Goal: Information Seeking & Learning: Learn about a topic

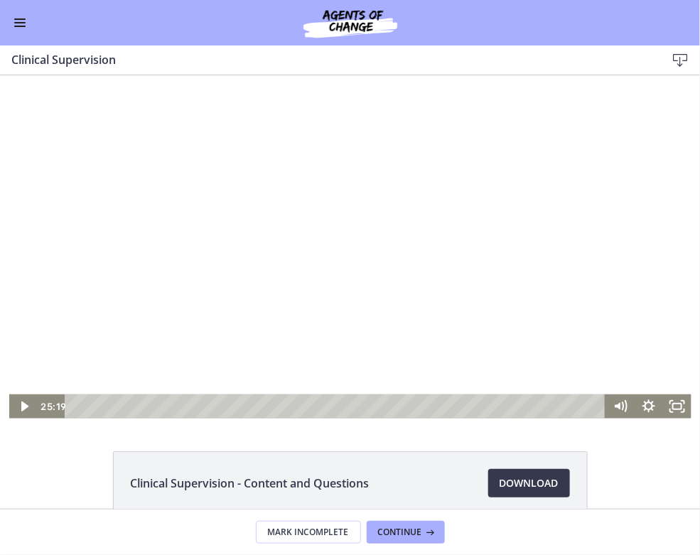
scroll to position [39, 0]
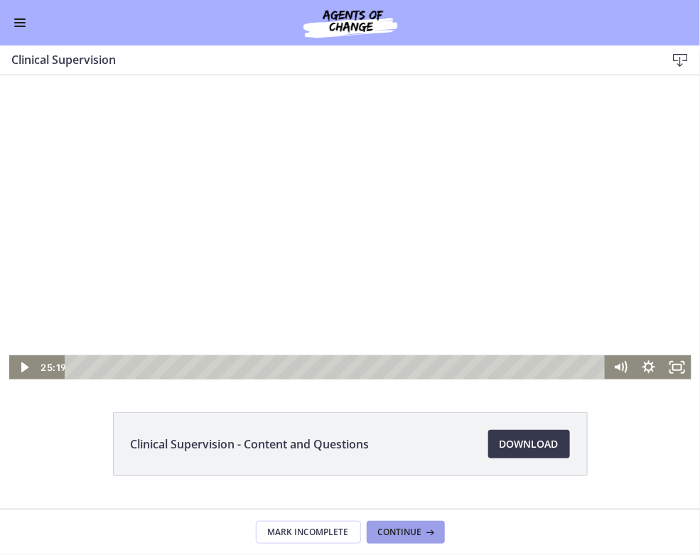
click at [402, 529] on span "Continue" at bounding box center [400, 532] width 44 height 11
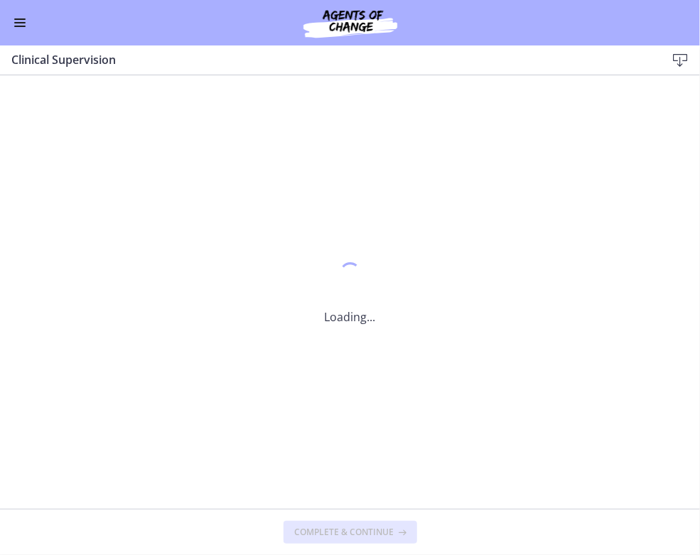
scroll to position [0, 0]
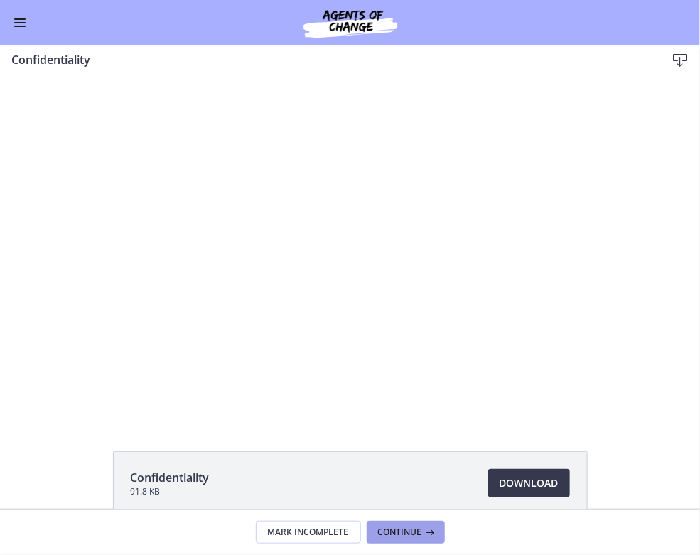
click at [410, 535] on span "Continue" at bounding box center [400, 532] width 44 height 11
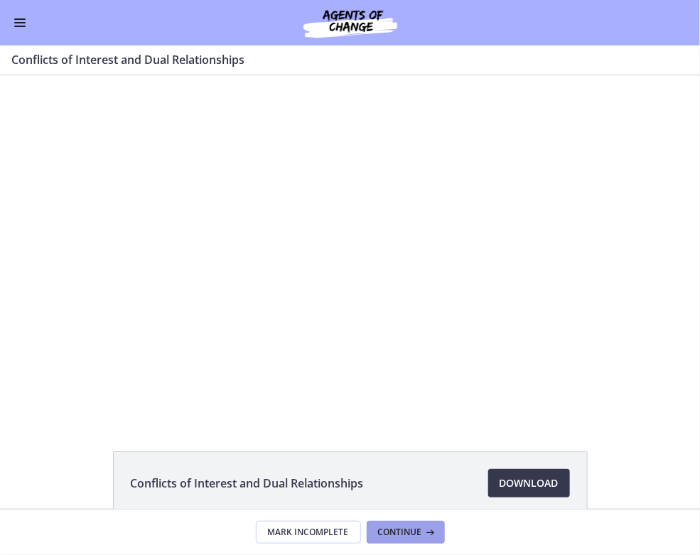
click at [410, 535] on span "Continue" at bounding box center [400, 532] width 44 height 11
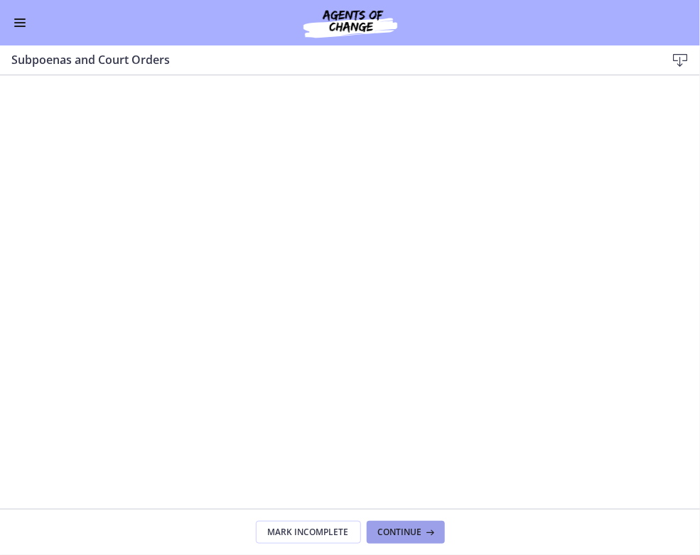
click at [410, 535] on span "Continue" at bounding box center [400, 532] width 44 height 11
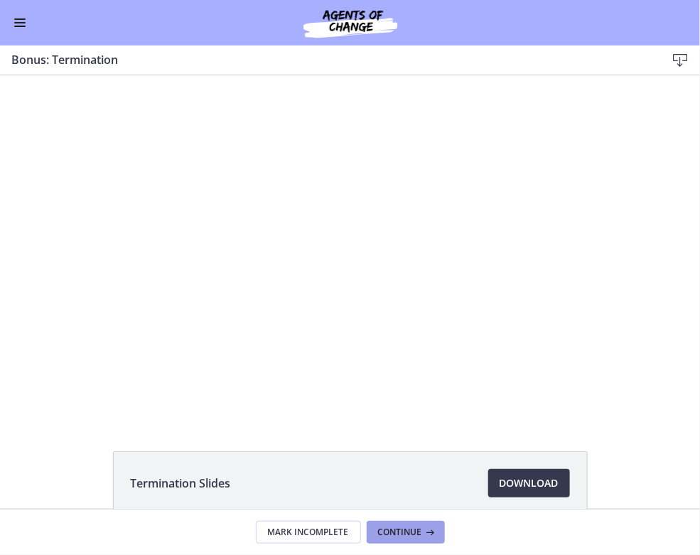
click at [410, 535] on span "Continue" at bounding box center [400, 532] width 44 height 11
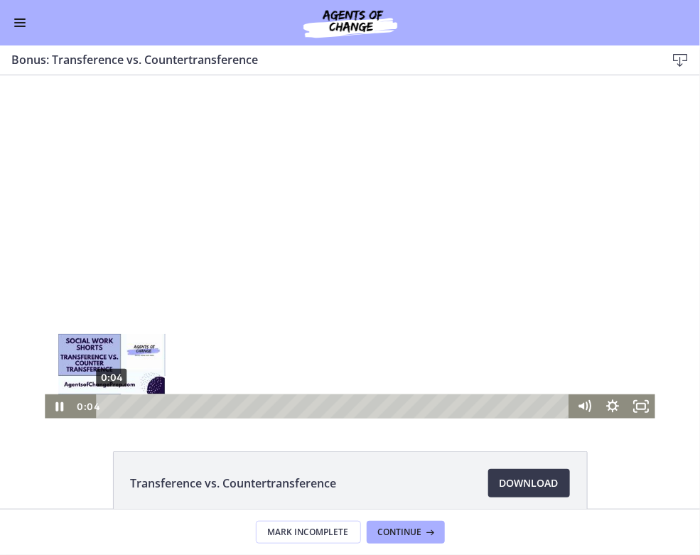
click at [112, 405] on div "0:04" at bounding box center [335, 406] width 456 height 24
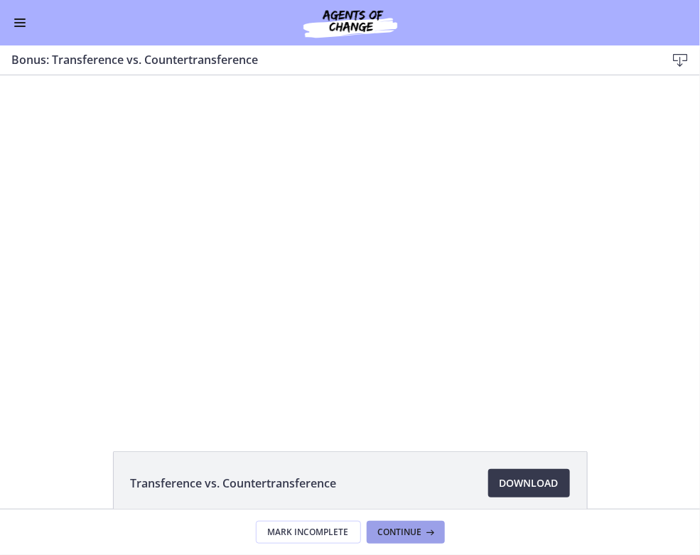
click at [415, 535] on span "Continue" at bounding box center [400, 532] width 44 height 11
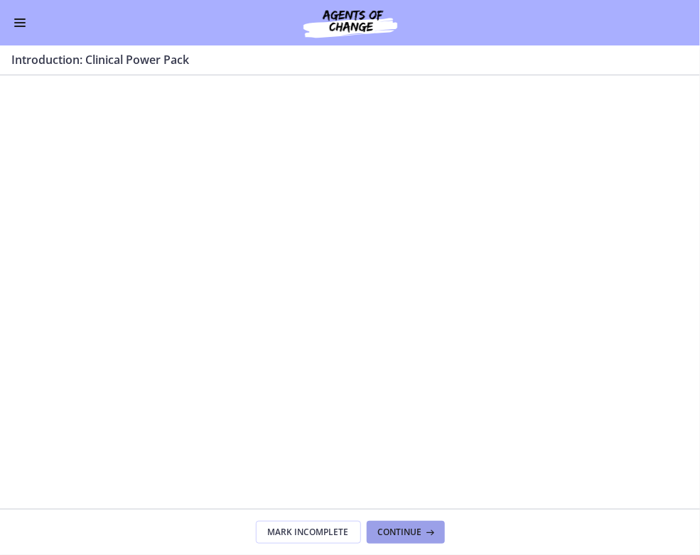
click at [414, 531] on span "Continue" at bounding box center [400, 532] width 44 height 11
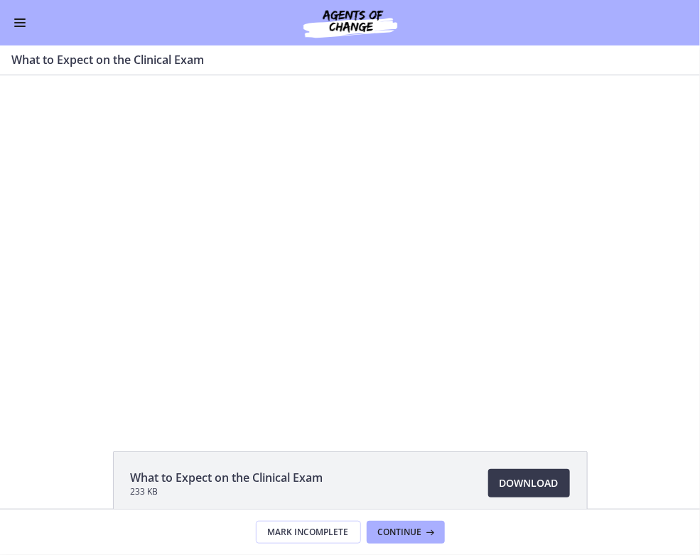
click at [319, 424] on div "What to Expect on the Clinical Exam 233 KB Download Opens in a new window" at bounding box center [350, 292] width 700 height 434
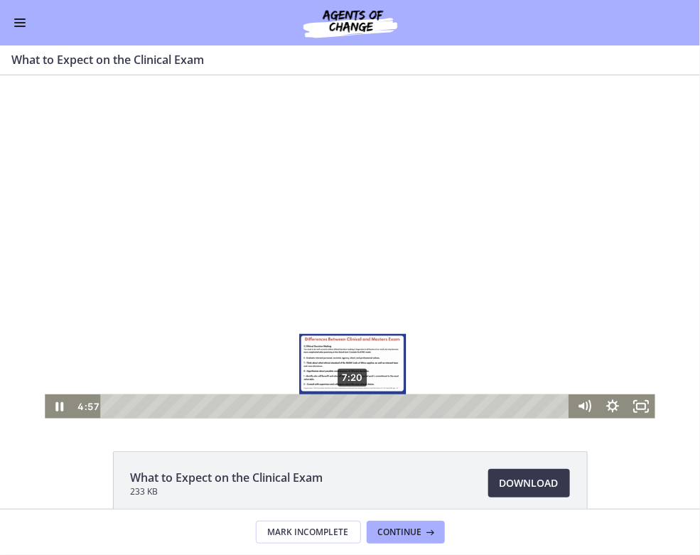
click at [353, 402] on div "7:20" at bounding box center [337, 406] width 452 height 24
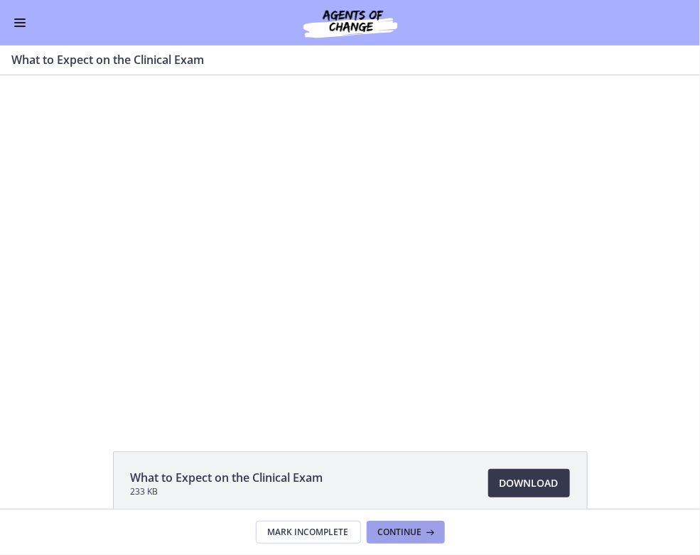
click at [413, 525] on button "Continue" at bounding box center [406, 532] width 78 height 23
click at [408, 530] on span "Continue" at bounding box center [400, 532] width 44 height 11
click at [295, 318] on div at bounding box center [350, 246] width 614 height 343
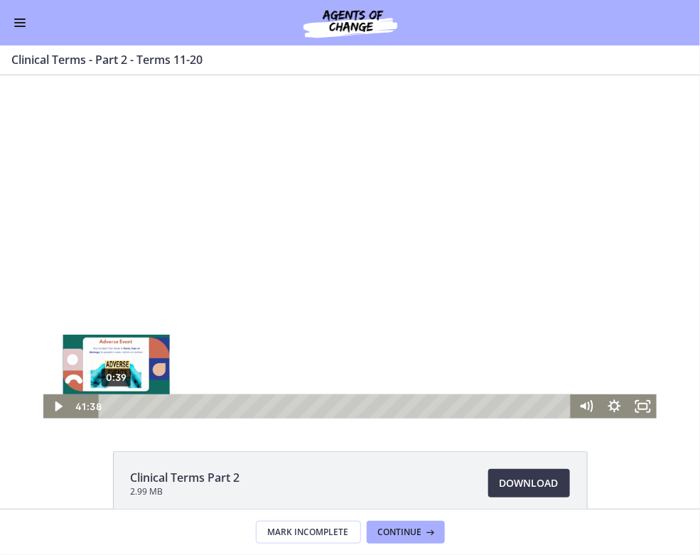
click at [117, 407] on div "0:39" at bounding box center [336, 406] width 455 height 24
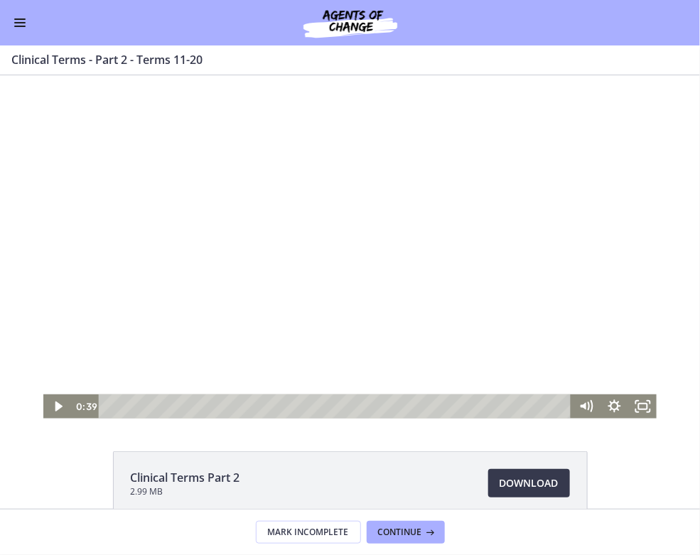
click at [231, 262] on div at bounding box center [350, 246] width 614 height 343
click at [21, 22] on span "Enable menu" at bounding box center [19, 22] width 11 height 1
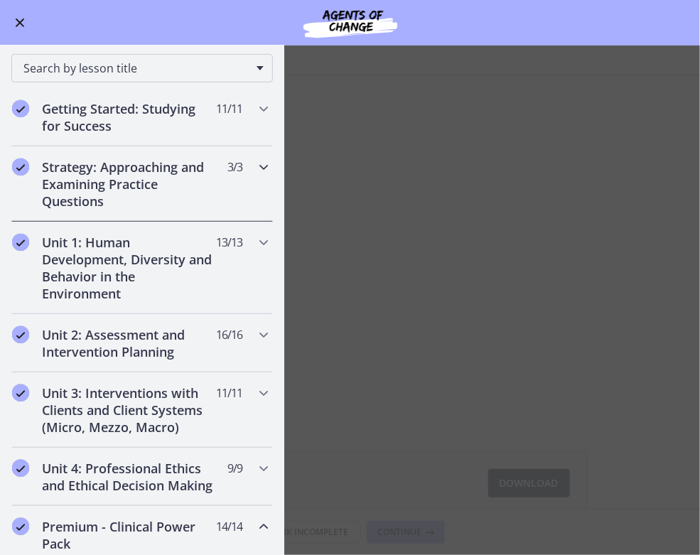
scroll to position [165, 0]
click at [120, 275] on h2 "Unit 1: Human Development, Diversity and Behavior in the Environment" at bounding box center [128, 269] width 173 height 68
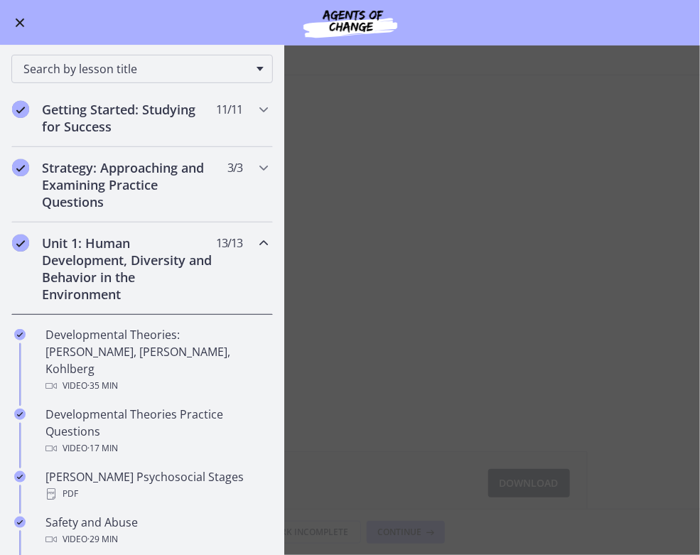
scroll to position [164, 0]
click at [393, 88] on main "Clinical Terms - Part 2 - Terms 11-20 Enable fullscreen Clinical Terms Part 2 2…" at bounding box center [350, 301] width 700 height 510
click at [395, 164] on main "Clinical Terms - Part 2 - Terms 11-20 Enable fullscreen Clinical Terms Part 2 2…" at bounding box center [350, 301] width 700 height 510
click at [18, 25] on button "Enable menu" at bounding box center [19, 22] width 17 height 17
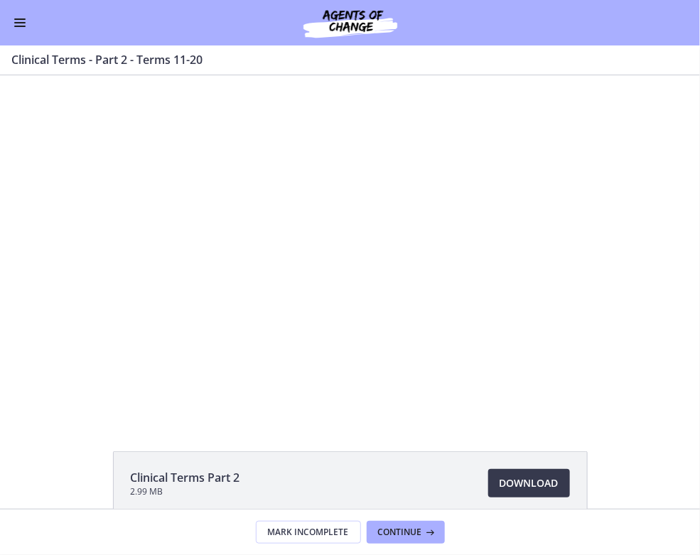
click at [18, 23] on span "Enable menu" at bounding box center [19, 22] width 11 height 1
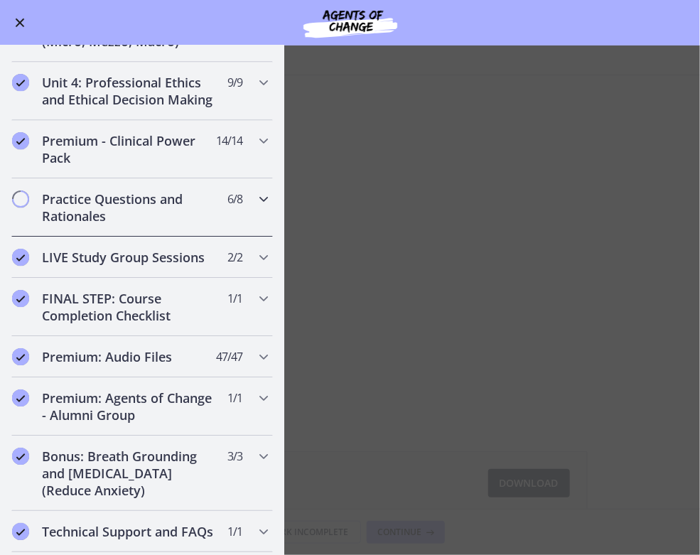
scroll to position [1293, 0]
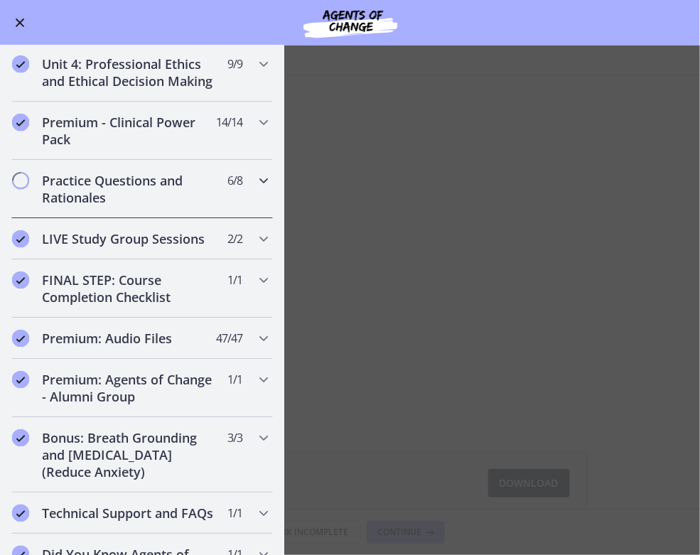
click at [154, 172] on h2 "Practice Questions and Rationales" at bounding box center [128, 189] width 173 height 34
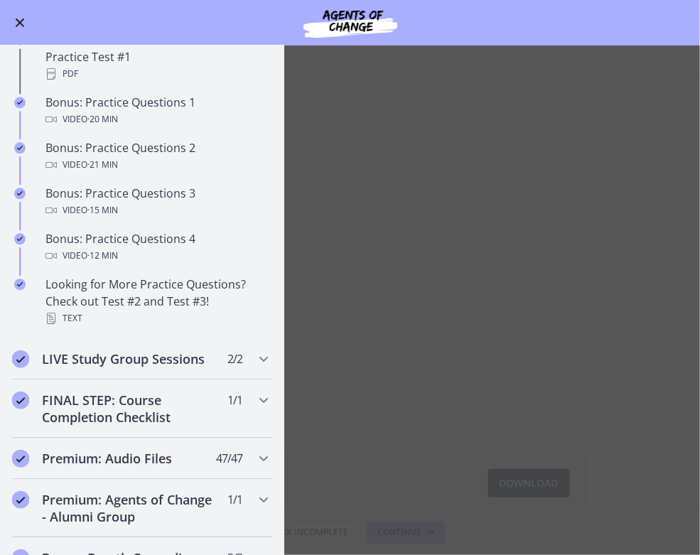
scroll to position [860, 0]
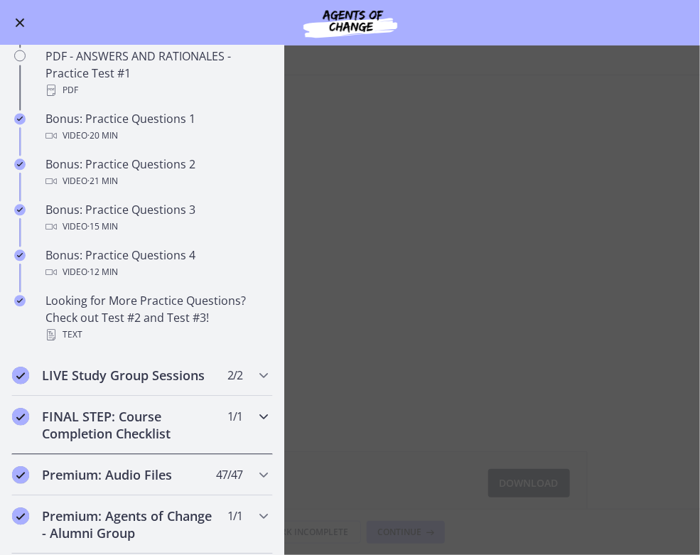
click at [102, 425] on h2 "FINAL STEP: Course Completion Checklist" at bounding box center [128, 425] width 173 height 34
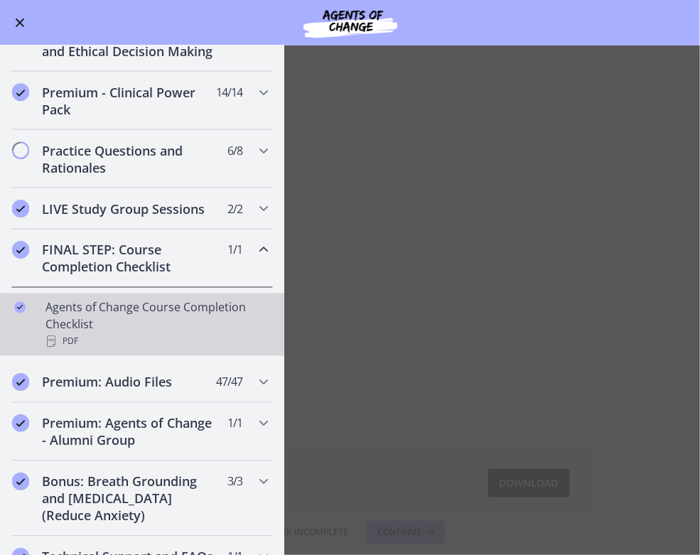
scroll to position [604, 0]
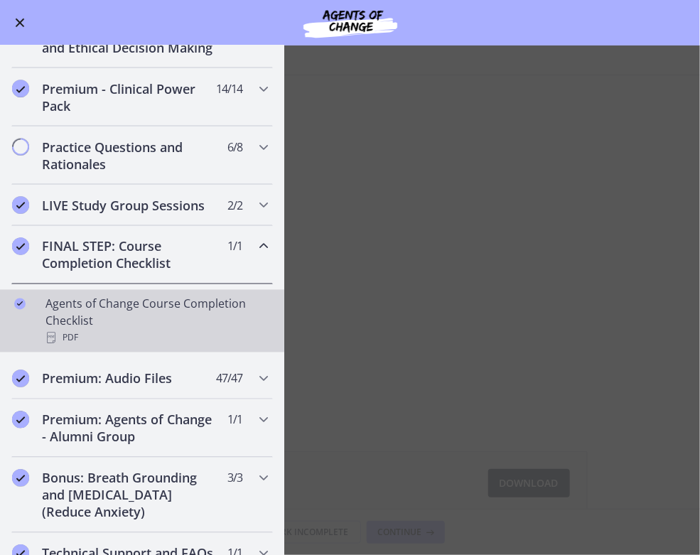
click at [117, 315] on div "Agents of Change Course Completion Checklist PDF" at bounding box center [157, 321] width 222 height 51
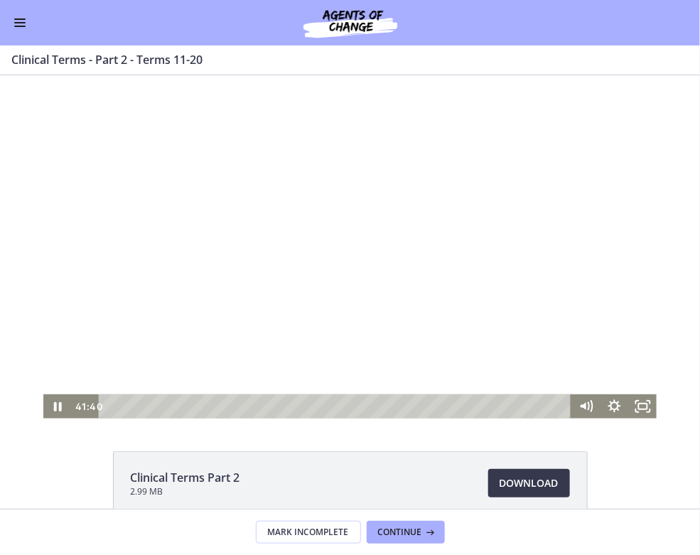
click at [238, 282] on div at bounding box center [350, 246] width 614 height 343
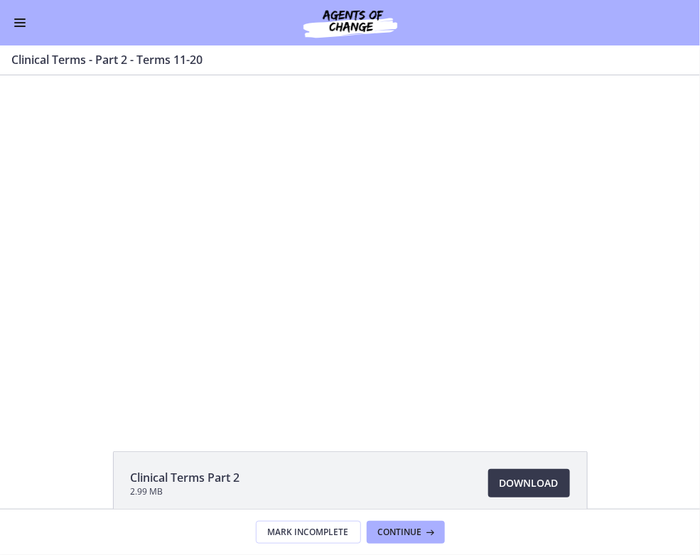
click at [16, 31] on div "Go to Dashboard" at bounding box center [350, 23] width 700 height 46
click at [21, 26] on span "Enable menu" at bounding box center [19, 26] width 11 height 1
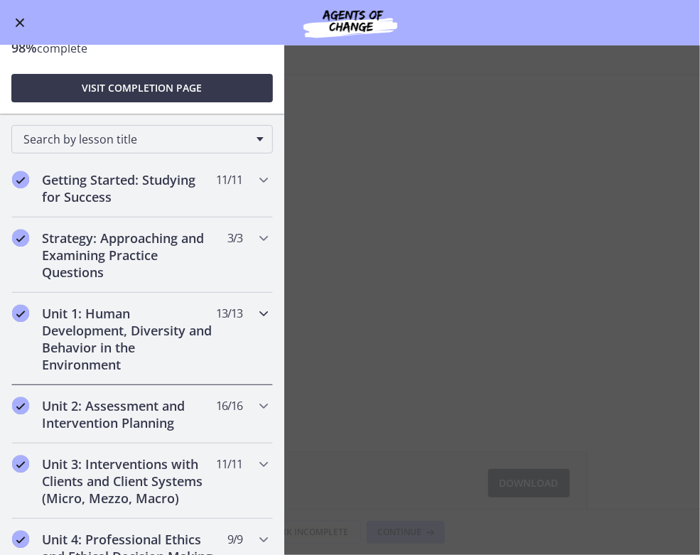
scroll to position [98, 0]
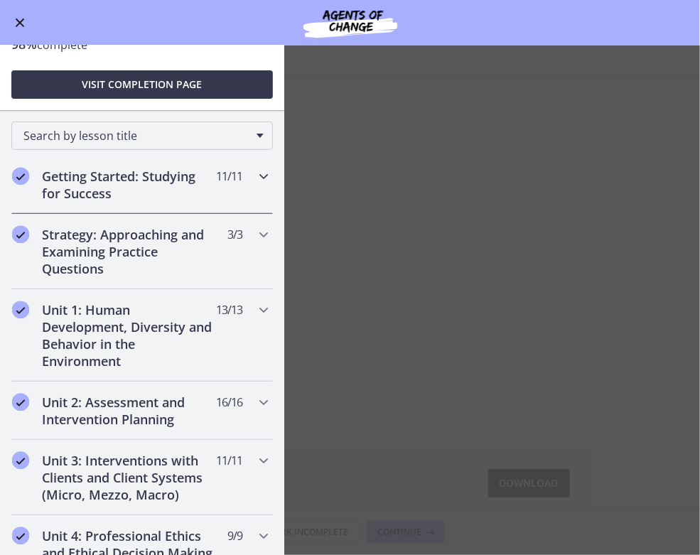
click at [143, 182] on h2 "Getting Started: Studying for Success" at bounding box center [128, 185] width 173 height 34
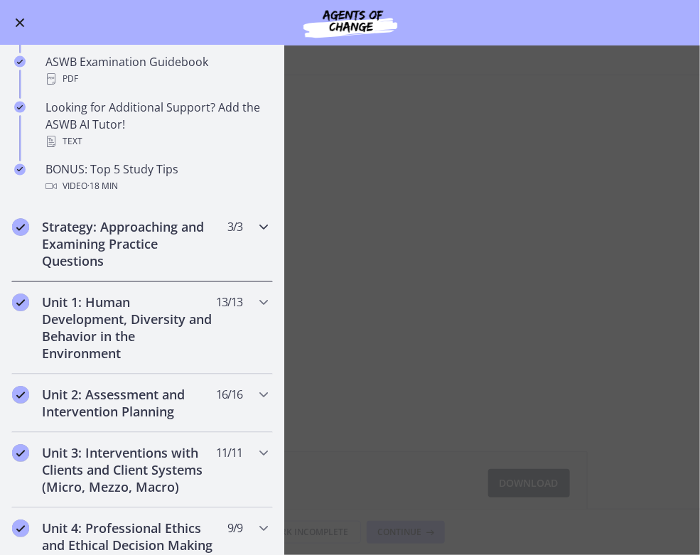
click at [172, 238] on h2 "Strategy: Approaching and Examining Practice Questions" at bounding box center [128, 244] width 173 height 51
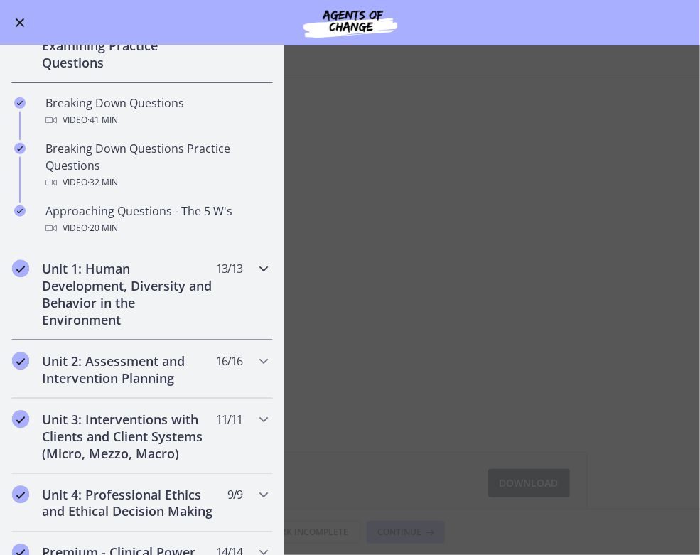
scroll to position [307, 0]
